Goal: Task Accomplishment & Management: Manage account settings

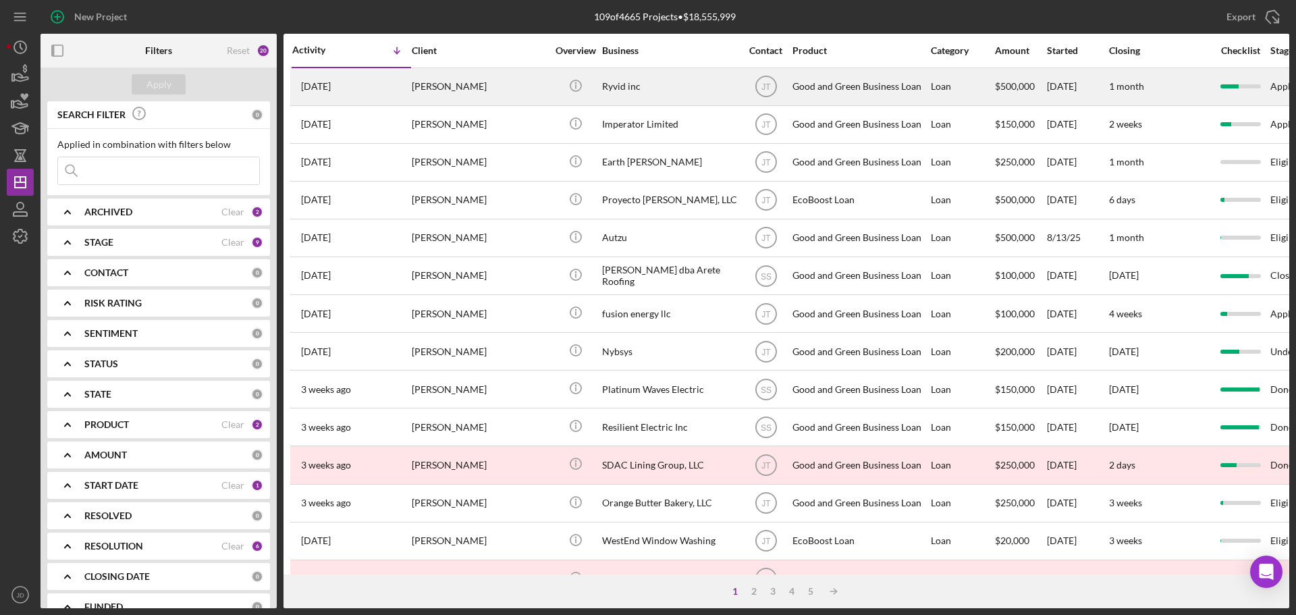
click at [682, 91] on div "Ryvid inc" at bounding box center [669, 87] width 135 height 36
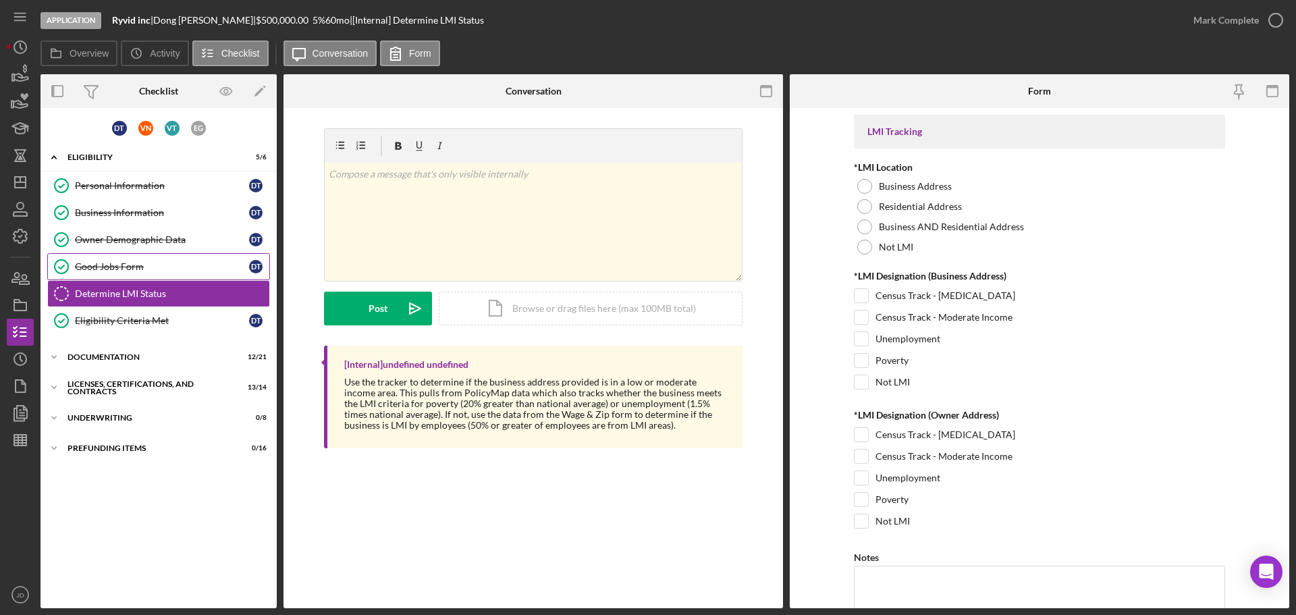
click at [131, 260] on link "Good Jobs Form Good Jobs Form D T" at bounding box center [158, 266] width 223 height 27
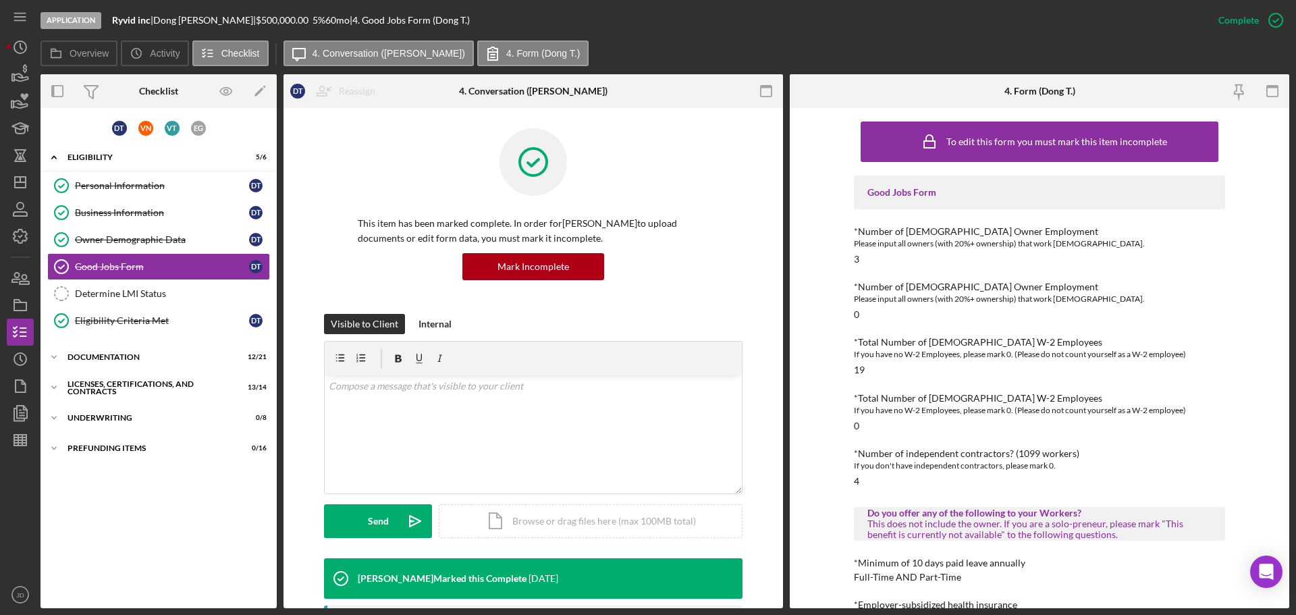
drag, startPoint x: 1289, startPoint y: 164, endPoint x: 1288, endPoint y: 202, distance: 38.5
click at [1288, 202] on div "Application Ryvid inc | [PERSON_NAME] | $500,000.00 5 % 60 mo | 4. Good Jobs Fo…" at bounding box center [648, 307] width 1296 height 615
click at [113, 209] on div "Business Information" at bounding box center [162, 212] width 174 height 11
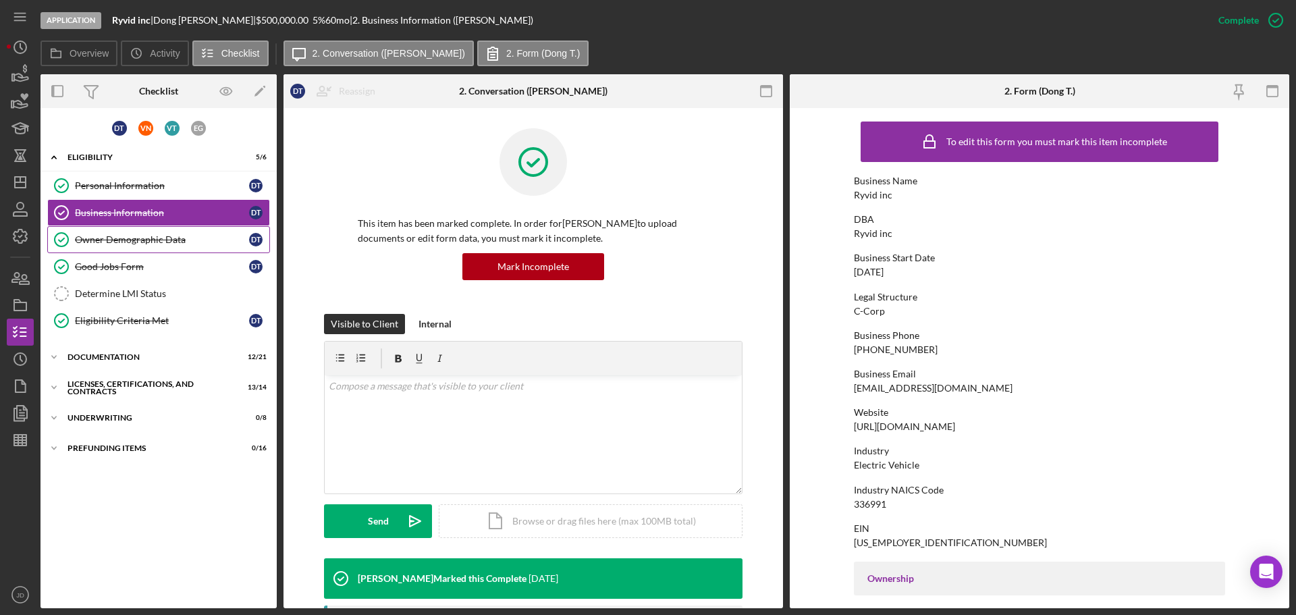
click at [114, 244] on div "Owner Demographic Data" at bounding box center [162, 239] width 174 height 11
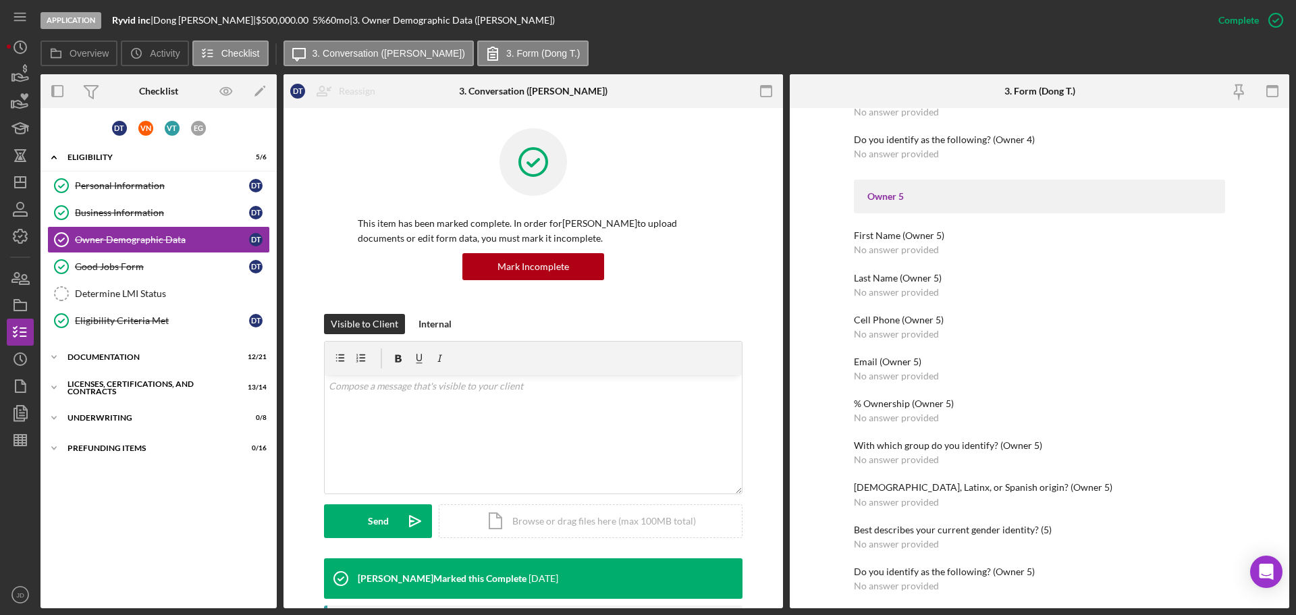
scroll to position [2015, 0]
click at [63, 348] on icon "Icon/Expander" at bounding box center [53, 357] width 27 height 27
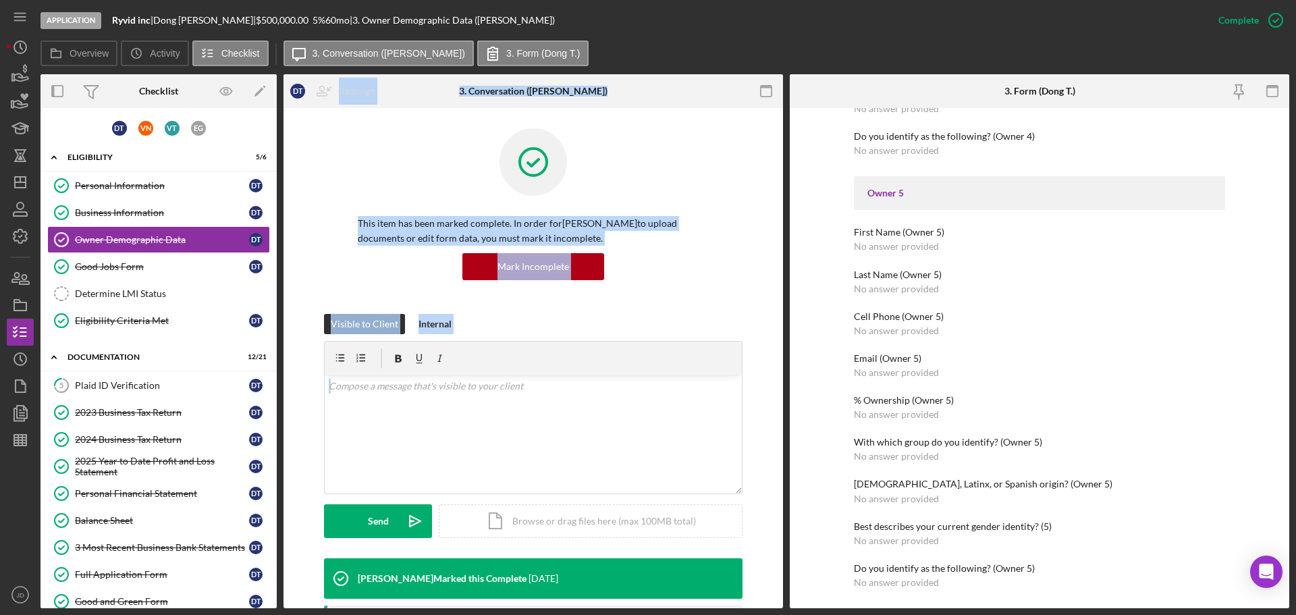
drag, startPoint x: 285, startPoint y: 412, endPoint x: 294, endPoint y: 530, distance: 119.1
click at [298, 539] on div "Overview Internal Workflow Stage Application Icon/Dropdown Arrow Archive (can u…" at bounding box center [664, 341] width 1248 height 534
click at [17, 185] on icon "Icon/Dashboard" at bounding box center [20, 182] width 34 height 34
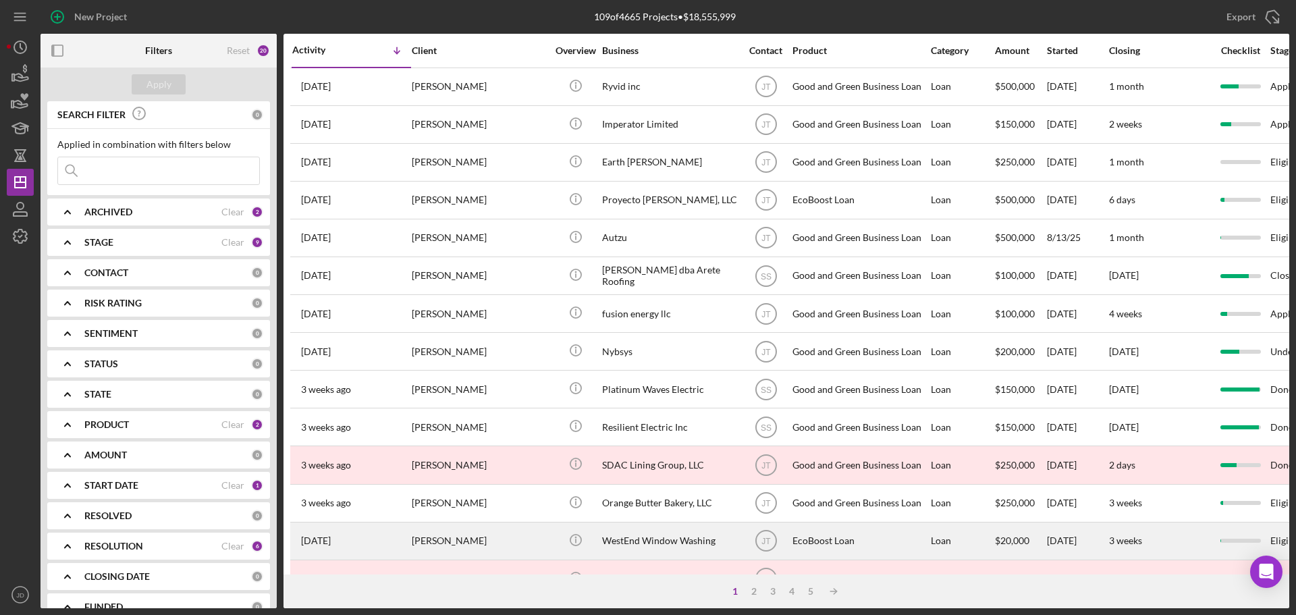
click at [670, 544] on div "WestEnd Window Washing" at bounding box center [669, 541] width 135 height 36
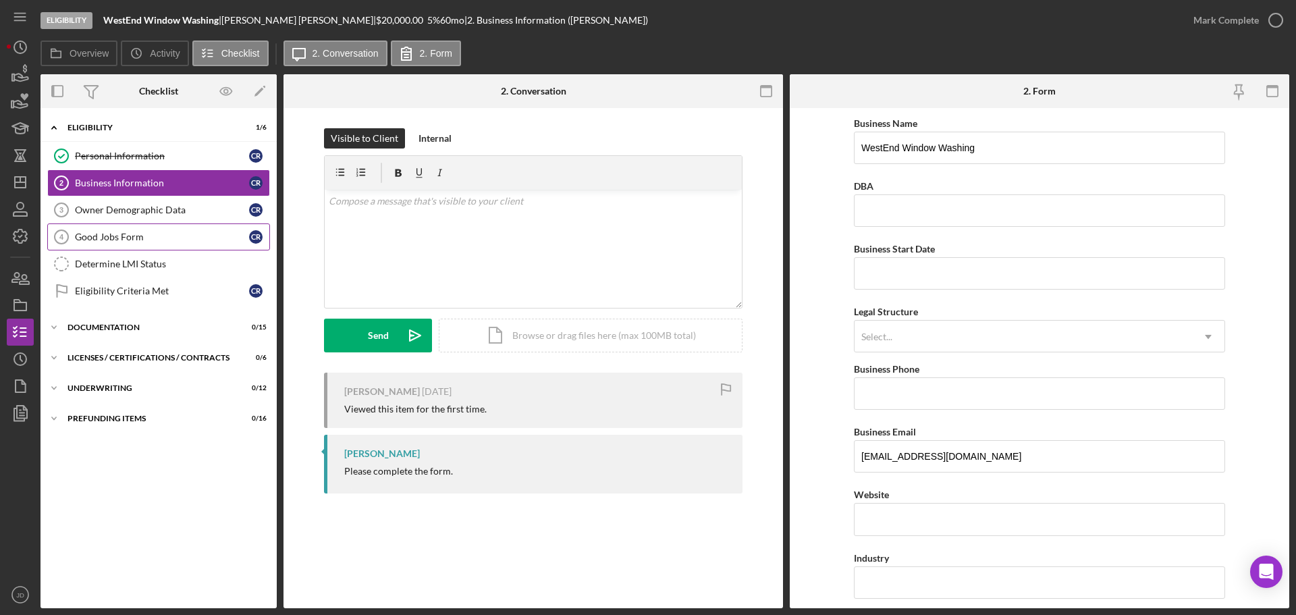
click at [142, 231] on div "Good Jobs Form" at bounding box center [162, 236] width 174 height 11
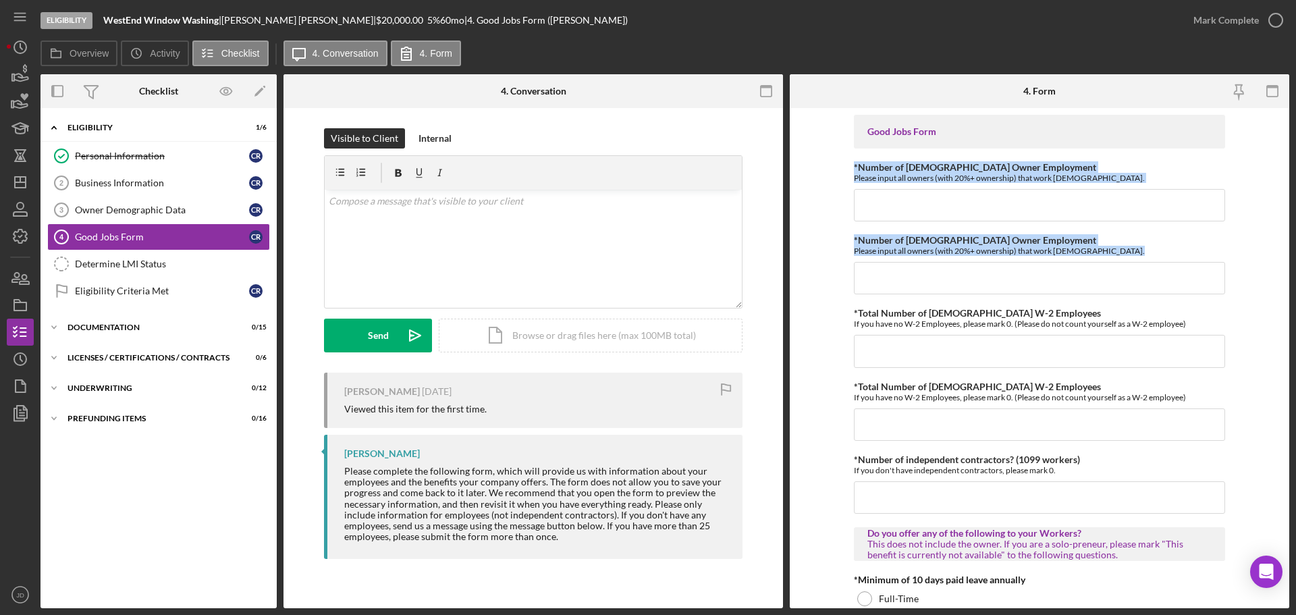
drag, startPoint x: 1284, startPoint y: 150, endPoint x: 1284, endPoint y: 242, distance: 91.8
click at [1286, 269] on form "Good Jobs Form *Number of [DEMOGRAPHIC_DATA] Owner Employment Please input all …" at bounding box center [1039, 358] width 499 height 500
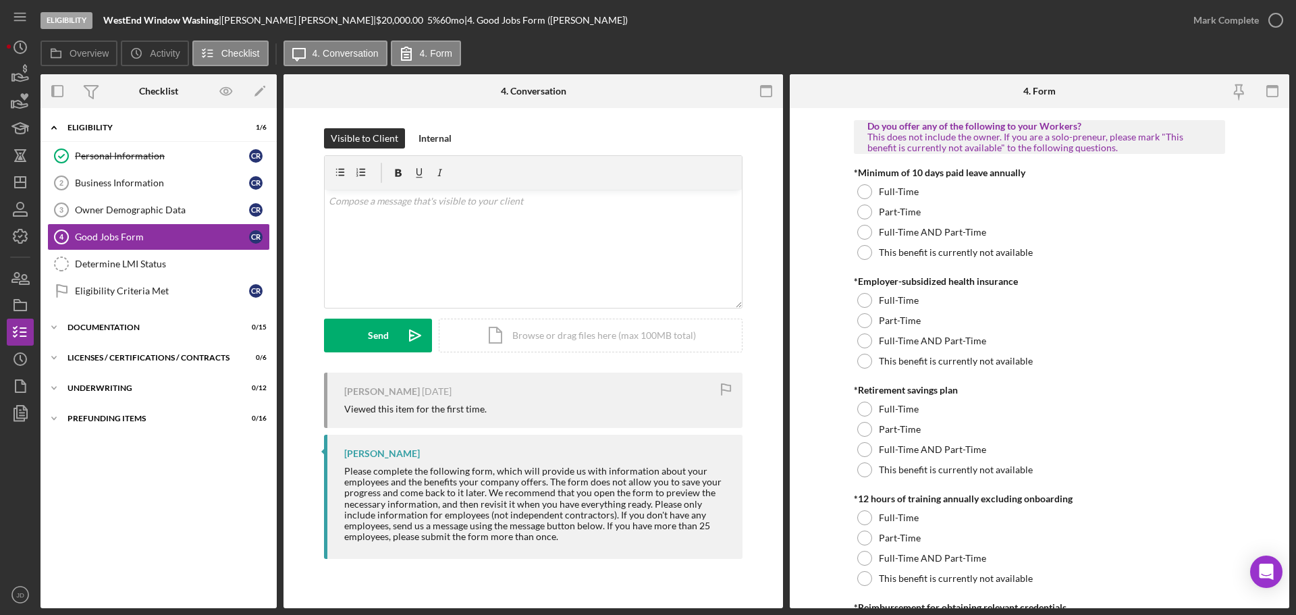
scroll to position [204, 0]
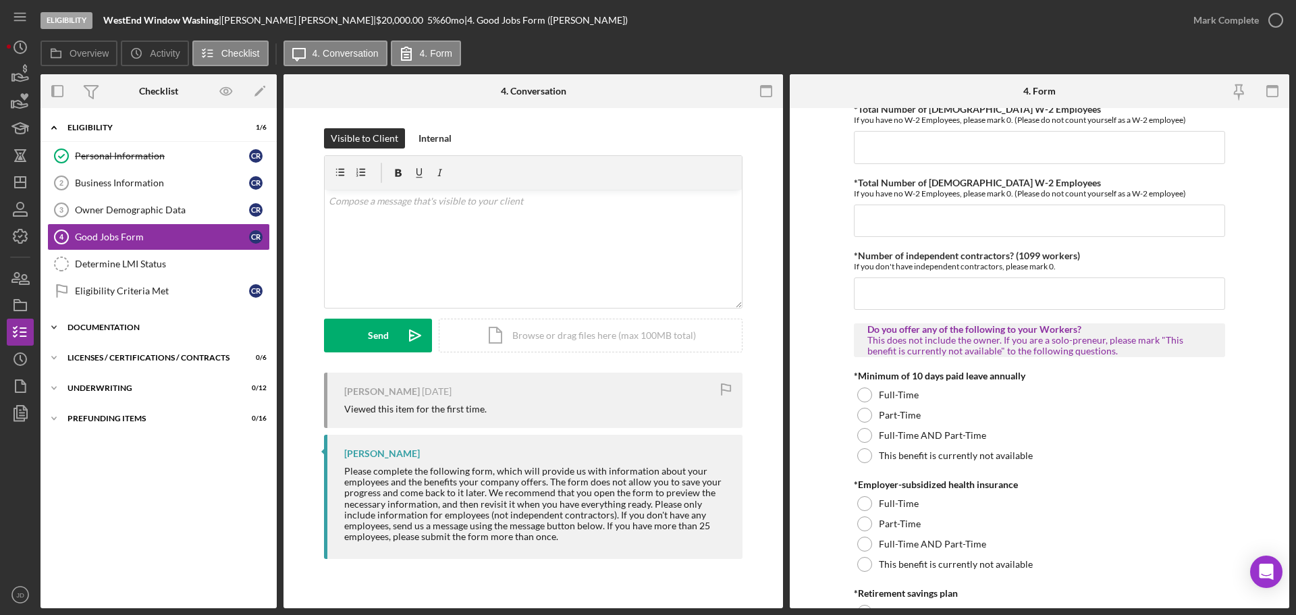
click at [105, 327] on div "Documentation" at bounding box center [163, 327] width 192 height 8
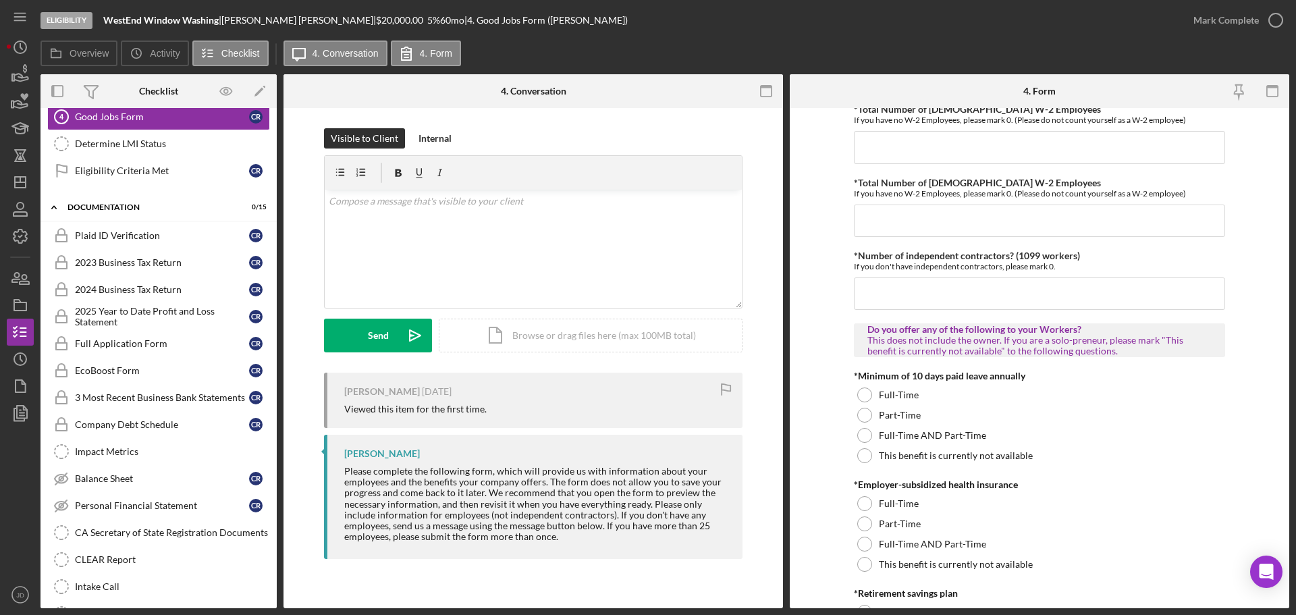
scroll to position [121, 0]
click at [144, 377] on link "EcoBoost Form EcoBoost Form C R" at bounding box center [158, 369] width 223 height 27
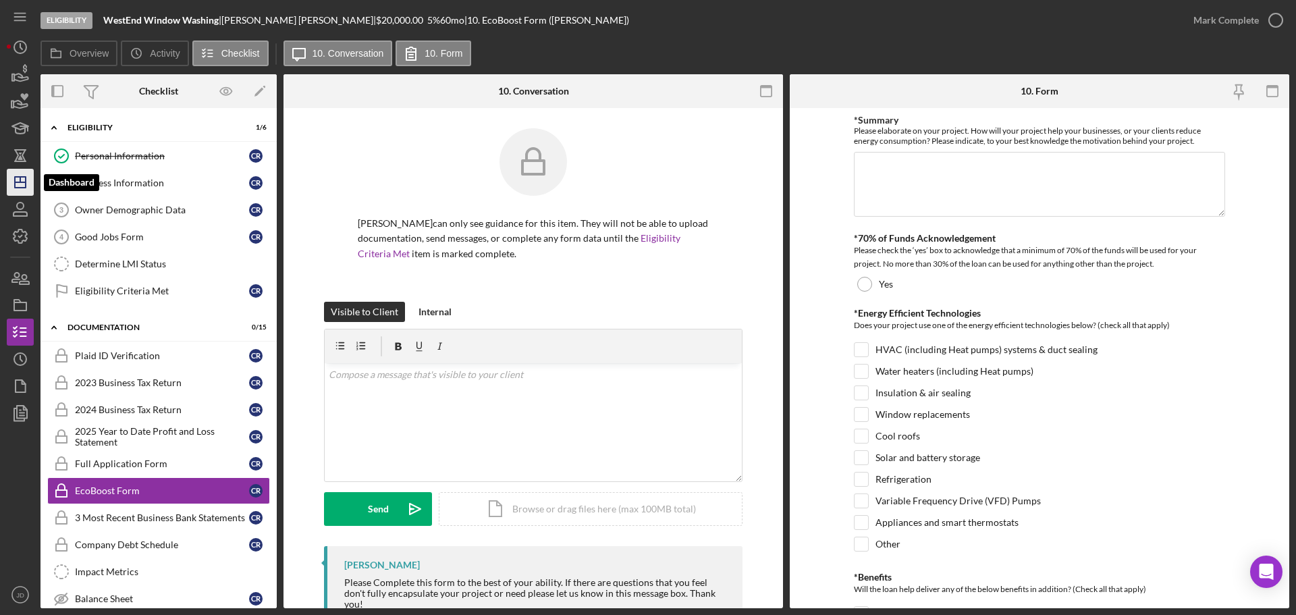
click at [20, 175] on icon "Icon/Dashboard" at bounding box center [20, 182] width 34 height 34
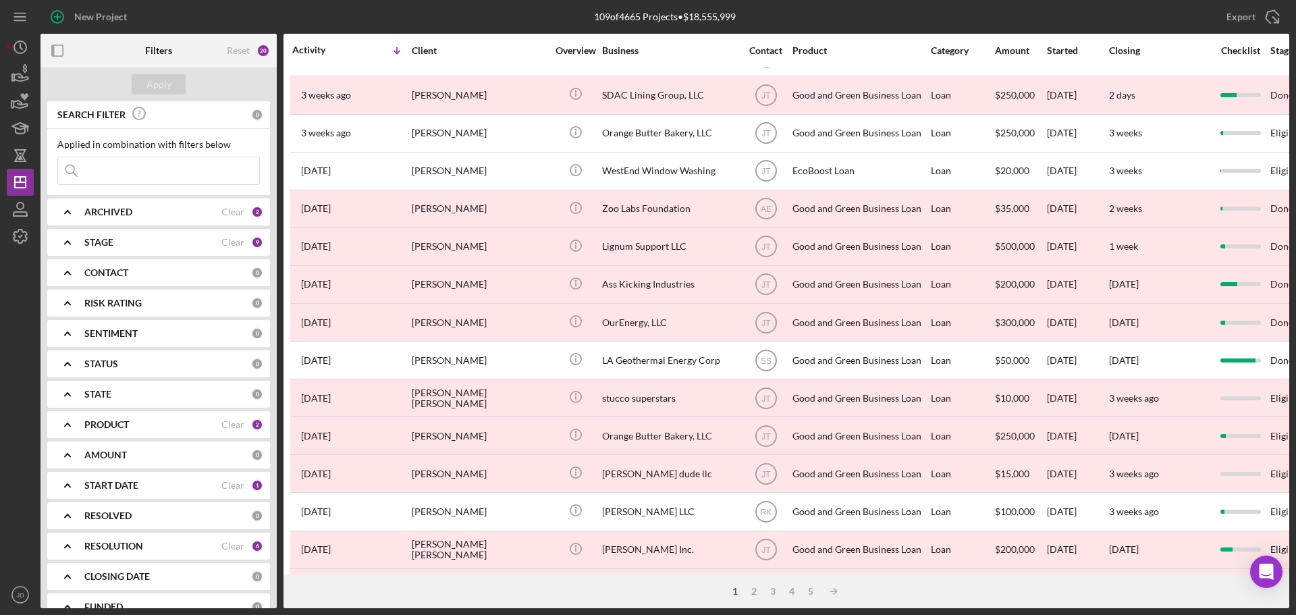
scroll to position [377, 0]
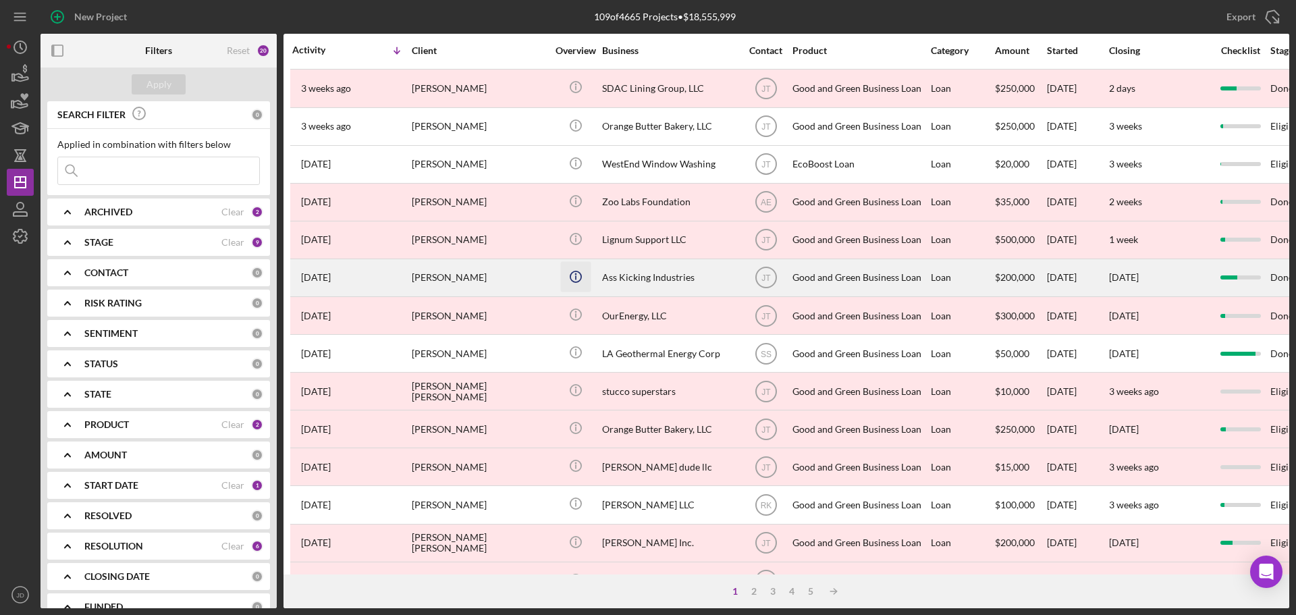
click at [580, 92] on circle "button" at bounding box center [575, 87] width 11 height 11
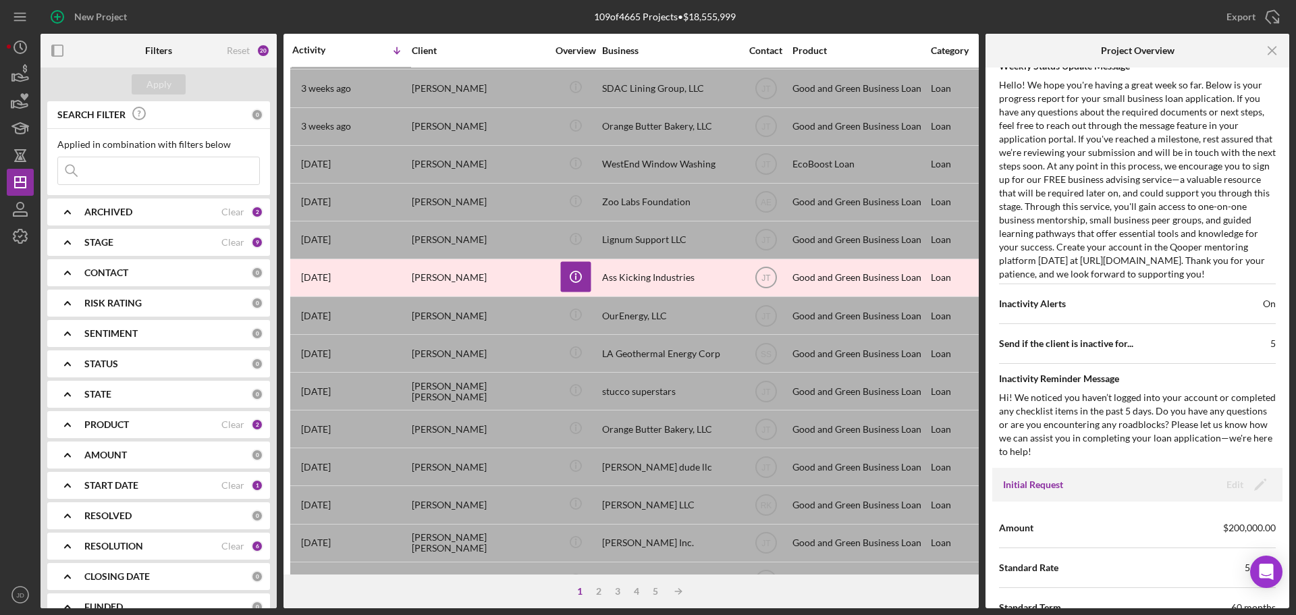
scroll to position [0, 0]
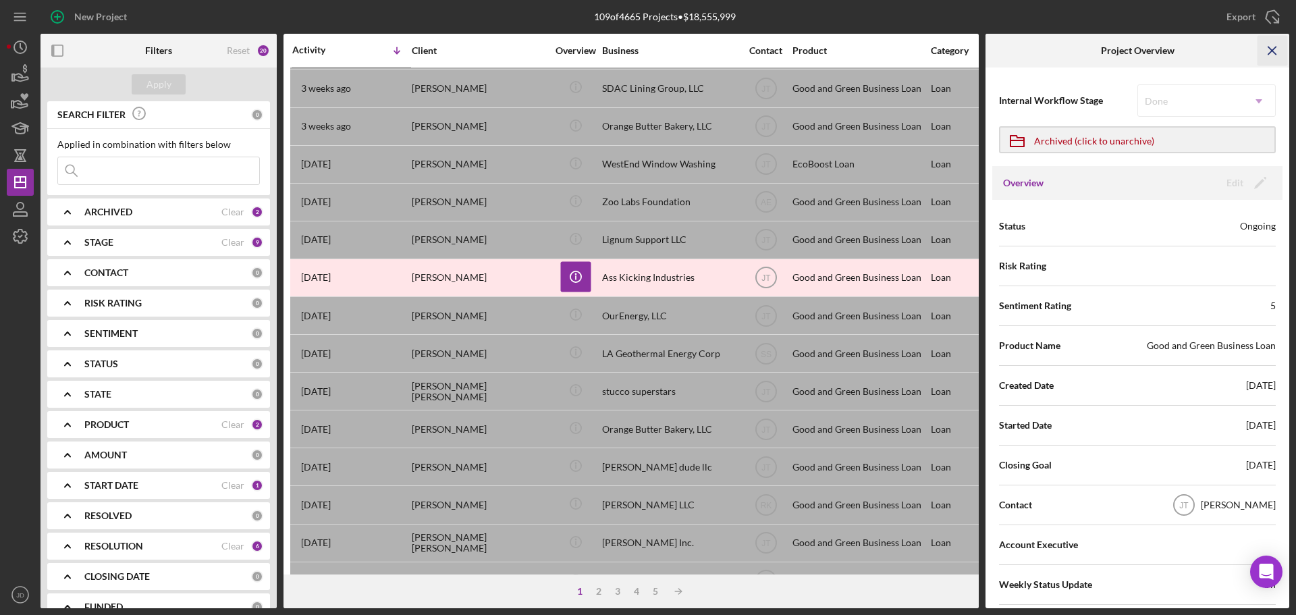
click at [1276, 49] on icon "Icon/Menu Close" at bounding box center [1272, 51] width 30 height 30
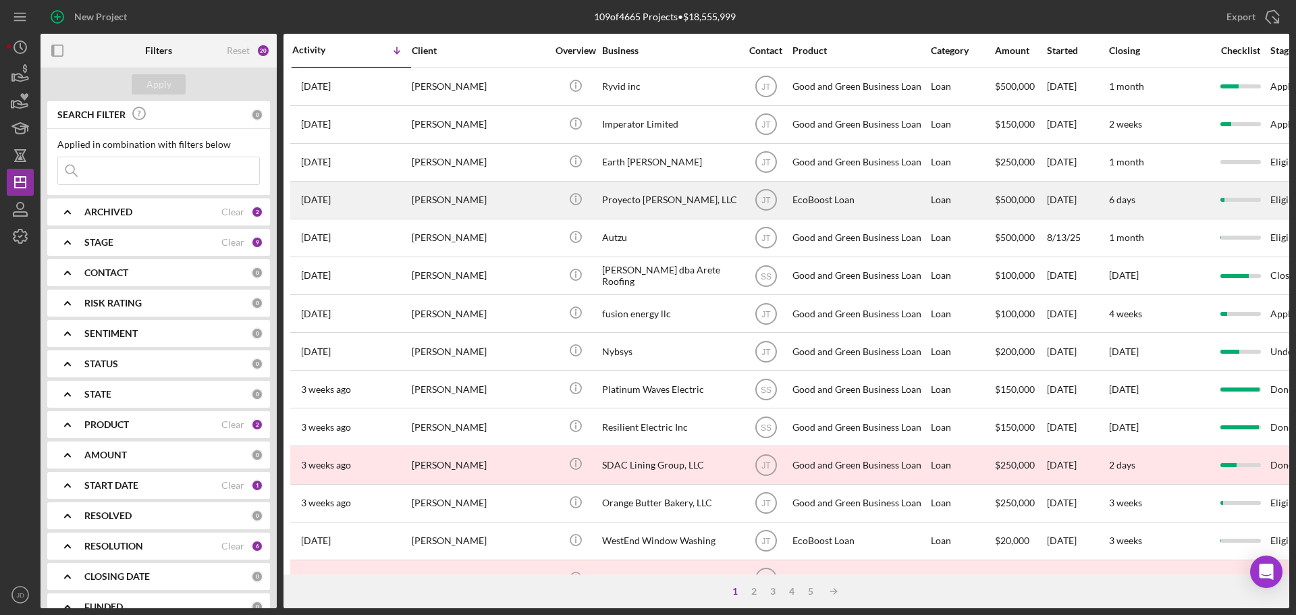
click at [885, 210] on div "EcoBoost Loan" at bounding box center [859, 200] width 135 height 36
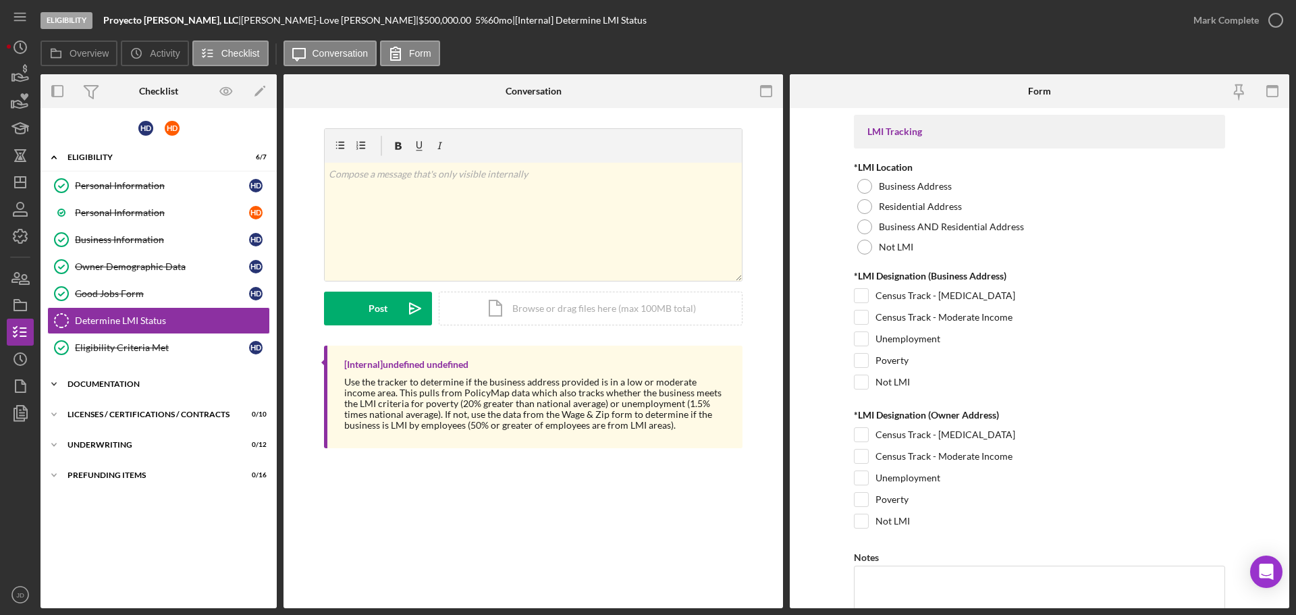
click at [57, 373] on icon "Icon/Expander" at bounding box center [53, 383] width 27 height 27
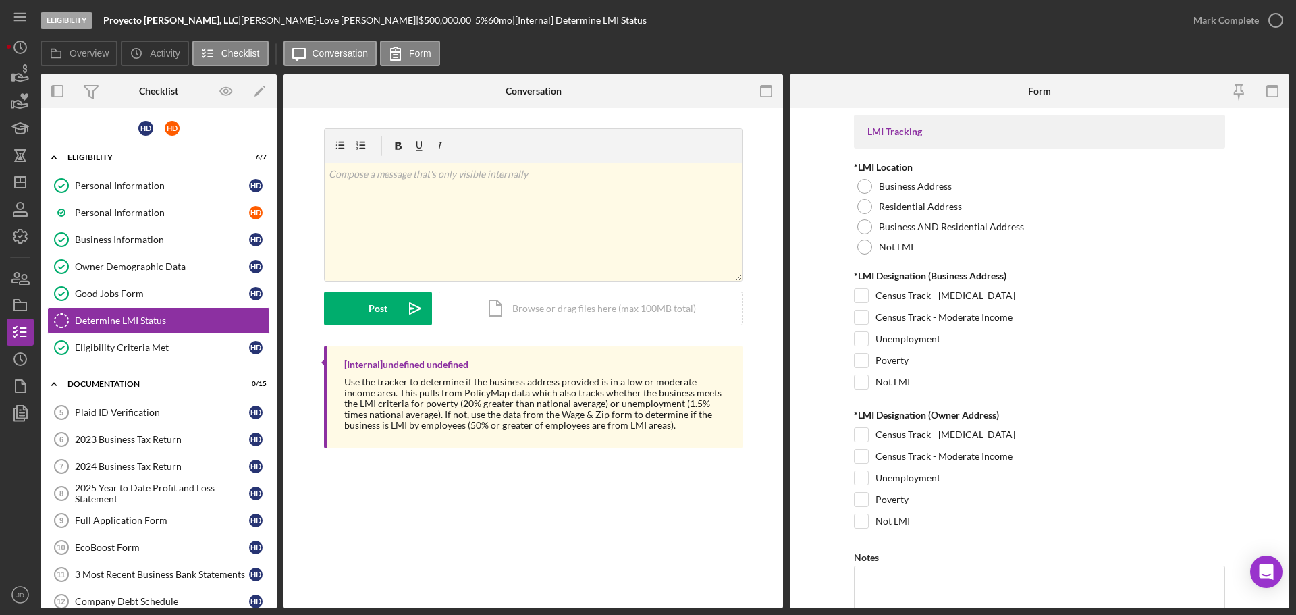
click at [275, 385] on div "Overview Internal Workflow Stage Eligibility Icon/Dropdown Arrow Archive (can u…" at bounding box center [664, 341] width 1248 height 534
drag, startPoint x: 272, startPoint y: 359, endPoint x: 272, endPoint y: 374, distance: 14.8
click at [271, 378] on div "H D H D Icon/Expander Eligibility 6 / 7 Personal Information Personal Informati…" at bounding box center [158, 508] width 236 height 787
drag, startPoint x: 277, startPoint y: 366, endPoint x: 275, endPoint y: 409, distance: 43.2
click at [275, 427] on div "Overview Internal Workflow Stage Eligibility Icon/Dropdown Arrow Archive (can u…" at bounding box center [664, 341] width 1248 height 534
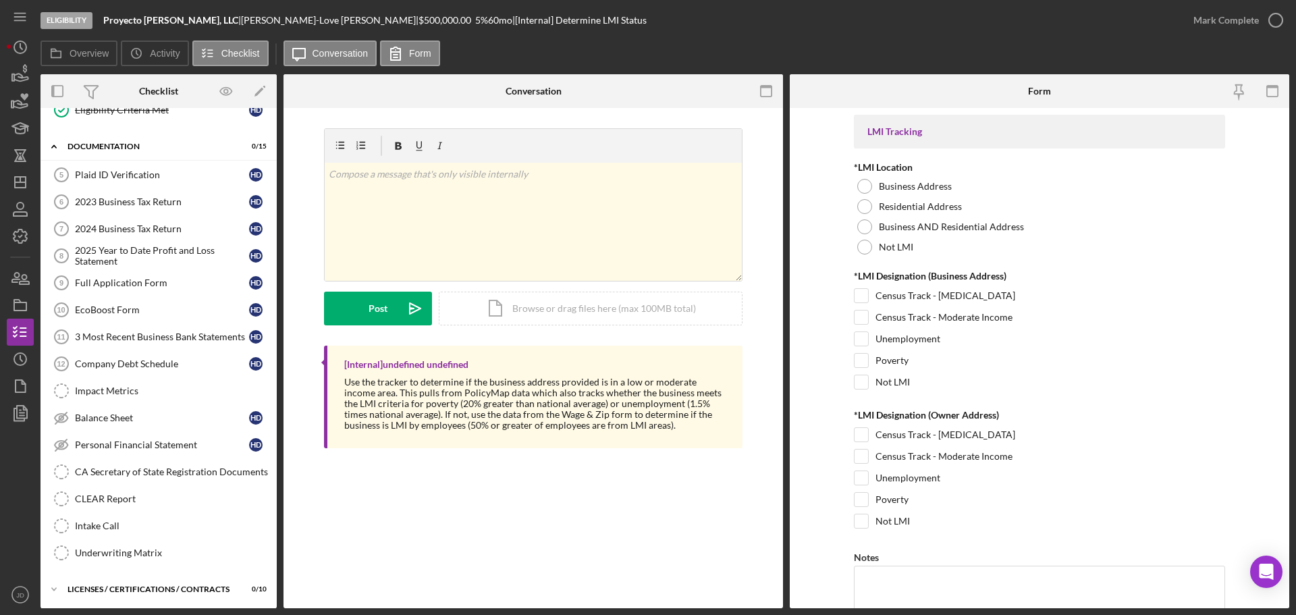
scroll to position [236, 0]
click at [99, 308] on div "EcoBoost Form" at bounding box center [162, 311] width 174 height 11
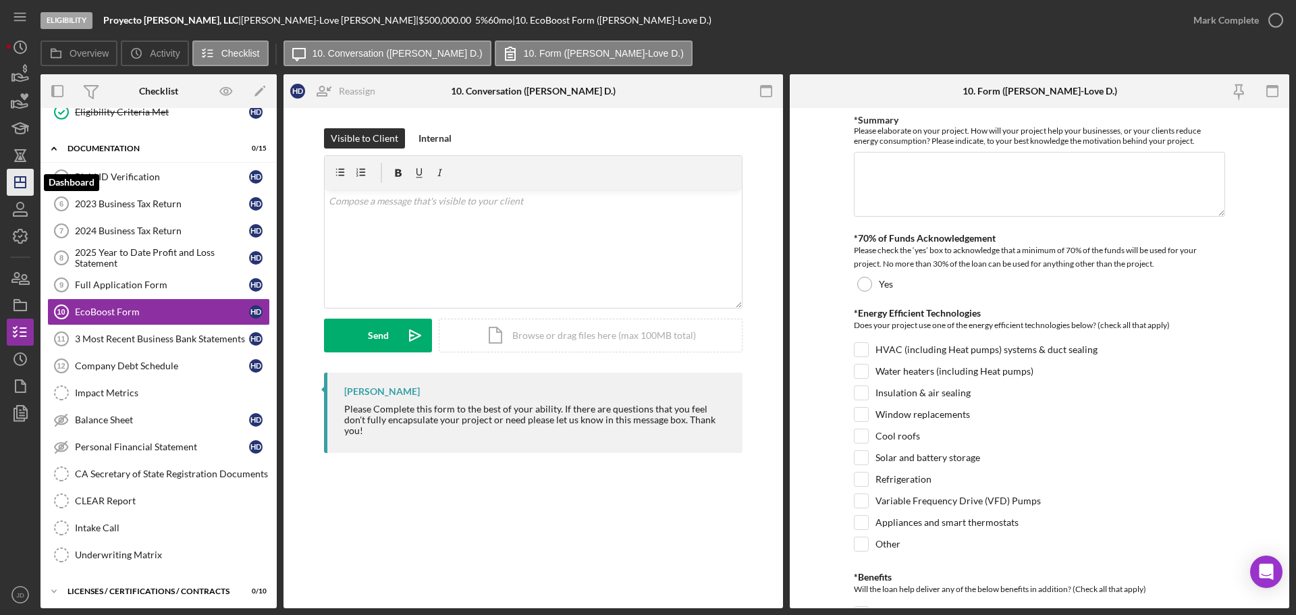
click at [16, 185] on icon "Icon/Dashboard" at bounding box center [20, 182] width 34 height 34
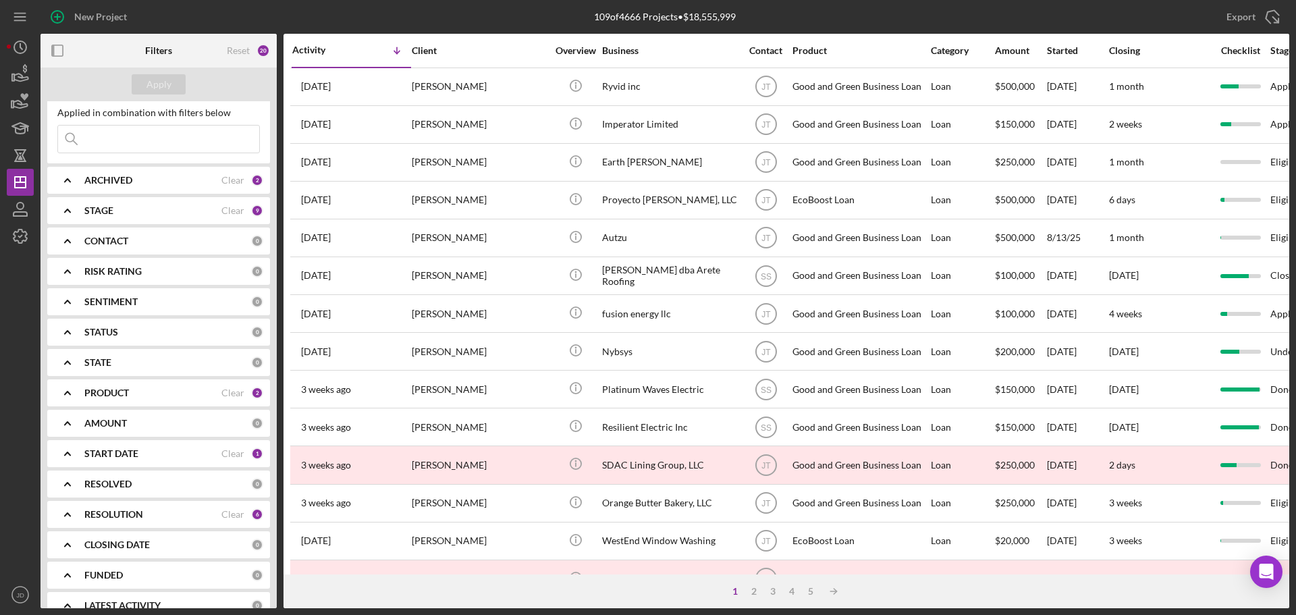
scroll to position [53, 0]
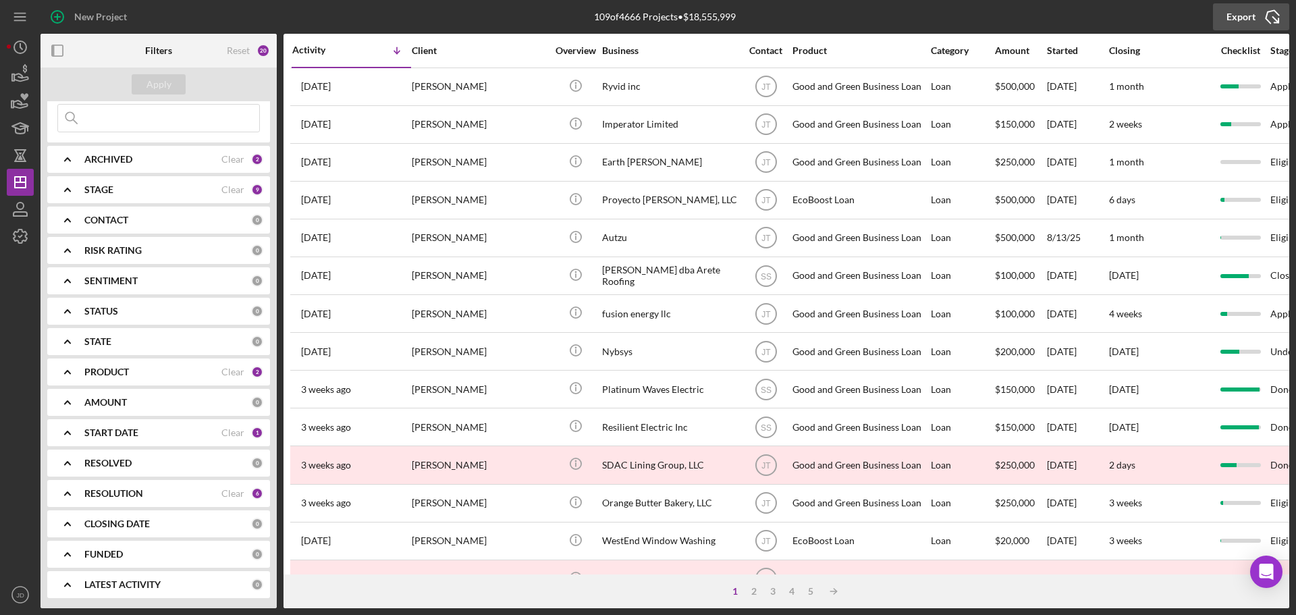
click at [1249, 15] on div "Export" at bounding box center [1240, 16] width 29 height 27
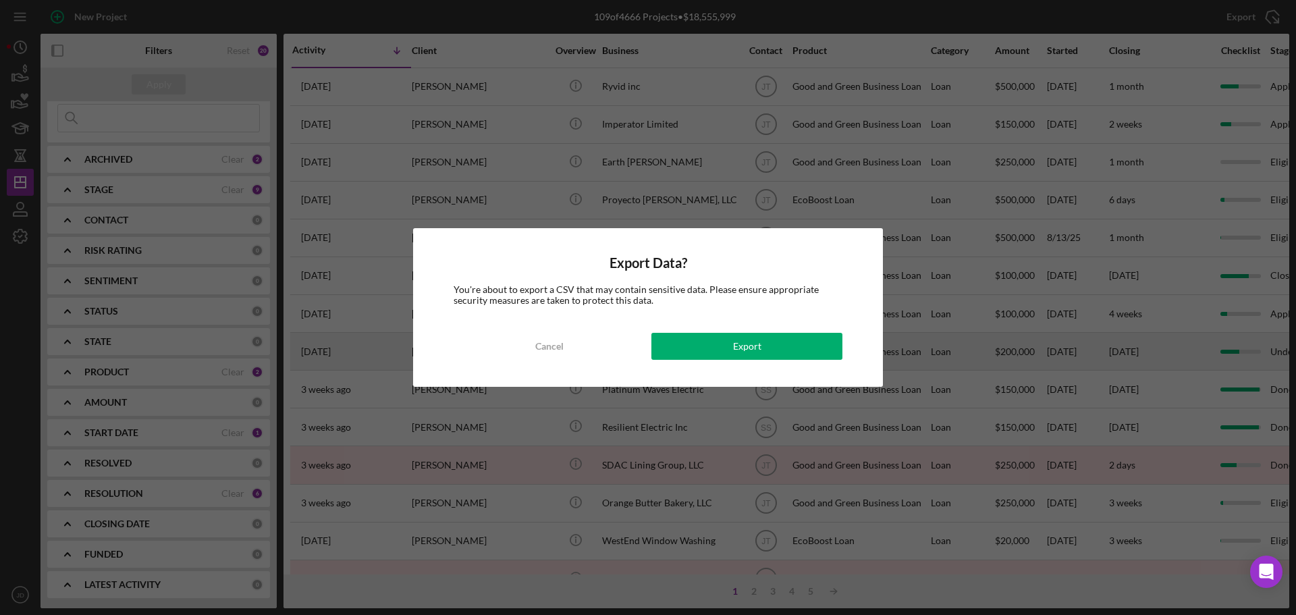
click at [556, 337] on div "Cancel" at bounding box center [549, 346] width 28 height 27
